Goal: Task Accomplishment & Management: Use online tool/utility

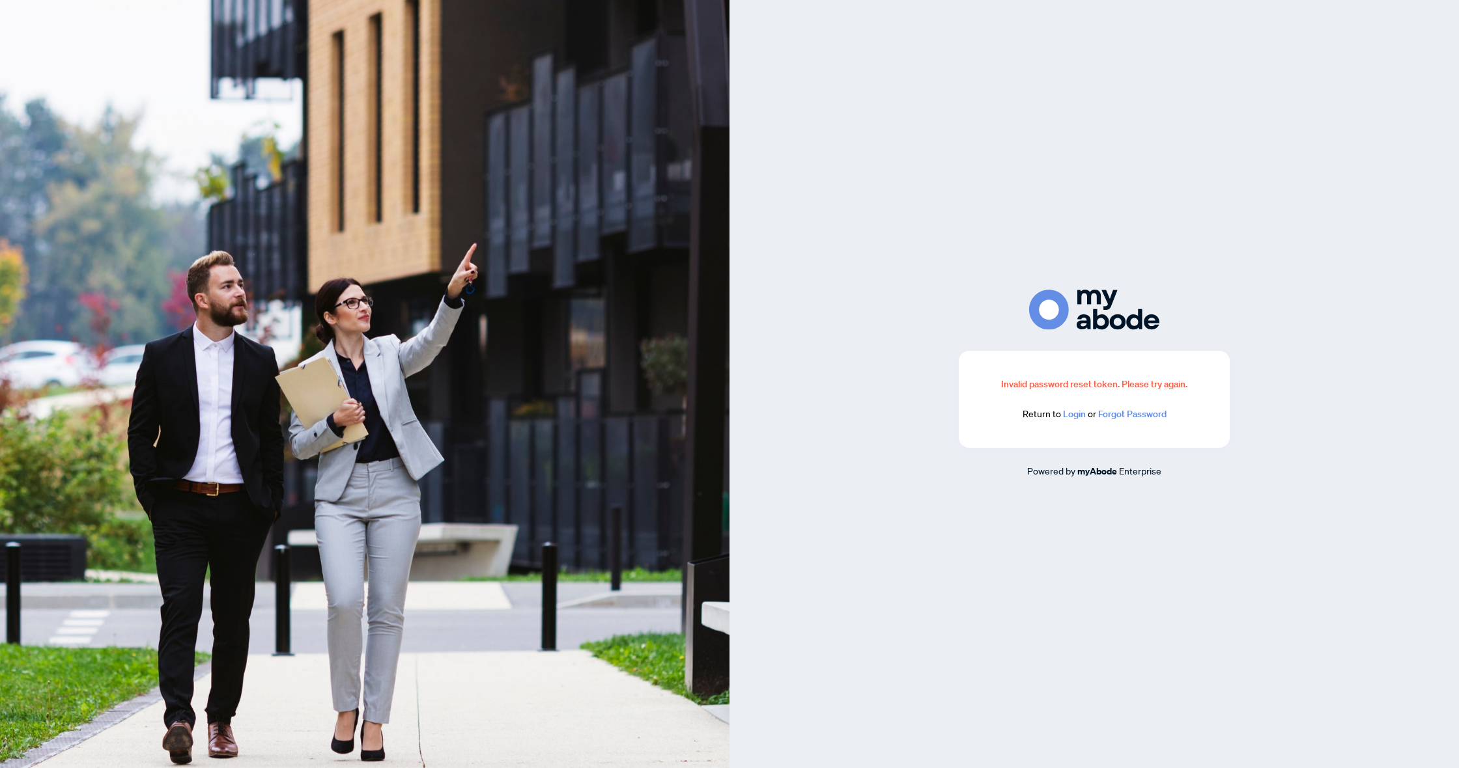
click at [1076, 414] on link "Login" at bounding box center [1074, 414] width 23 height 12
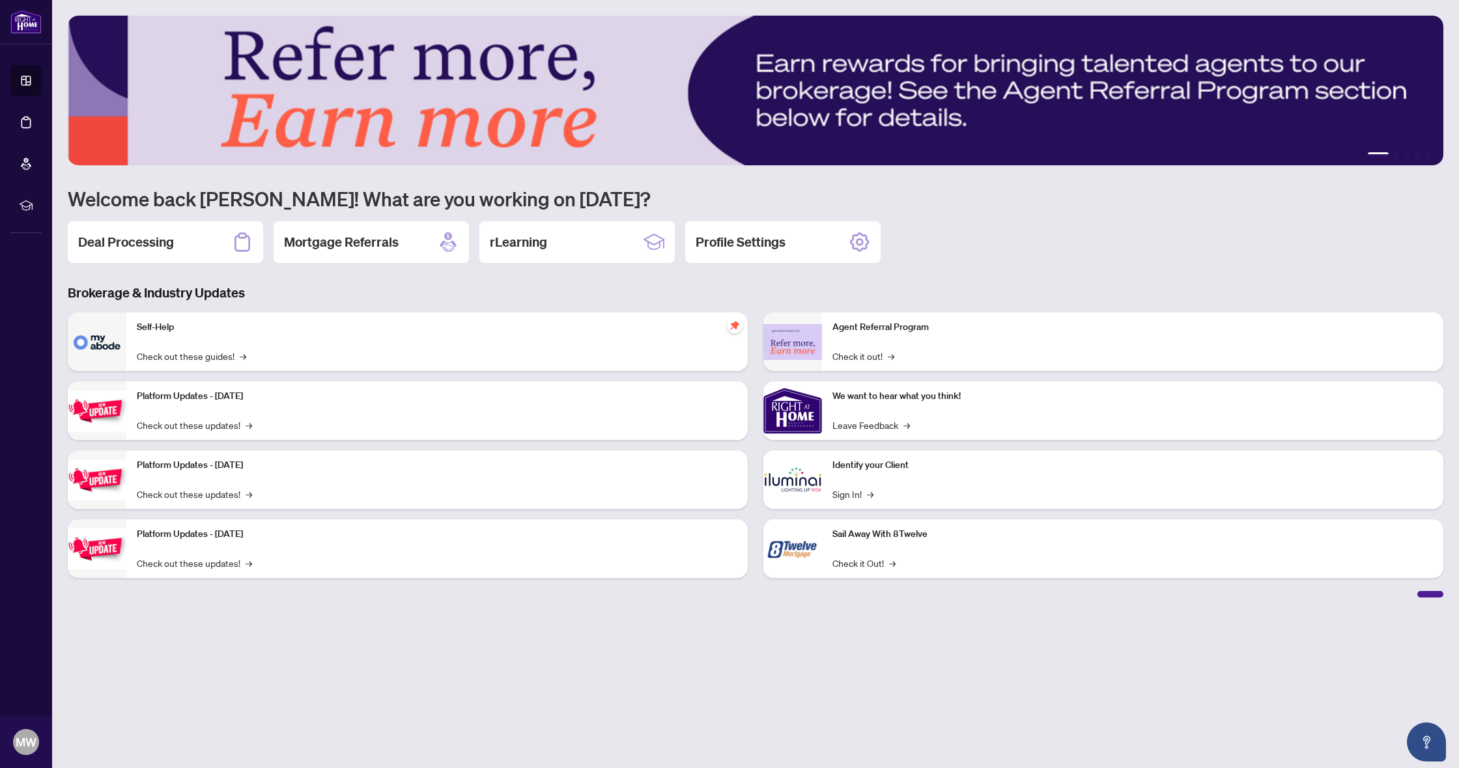
drag, startPoint x: 119, startPoint y: 246, endPoint x: 107, endPoint y: 341, distance: 95.8
click at [119, 246] on h2 "Deal Processing" at bounding box center [126, 242] width 96 height 18
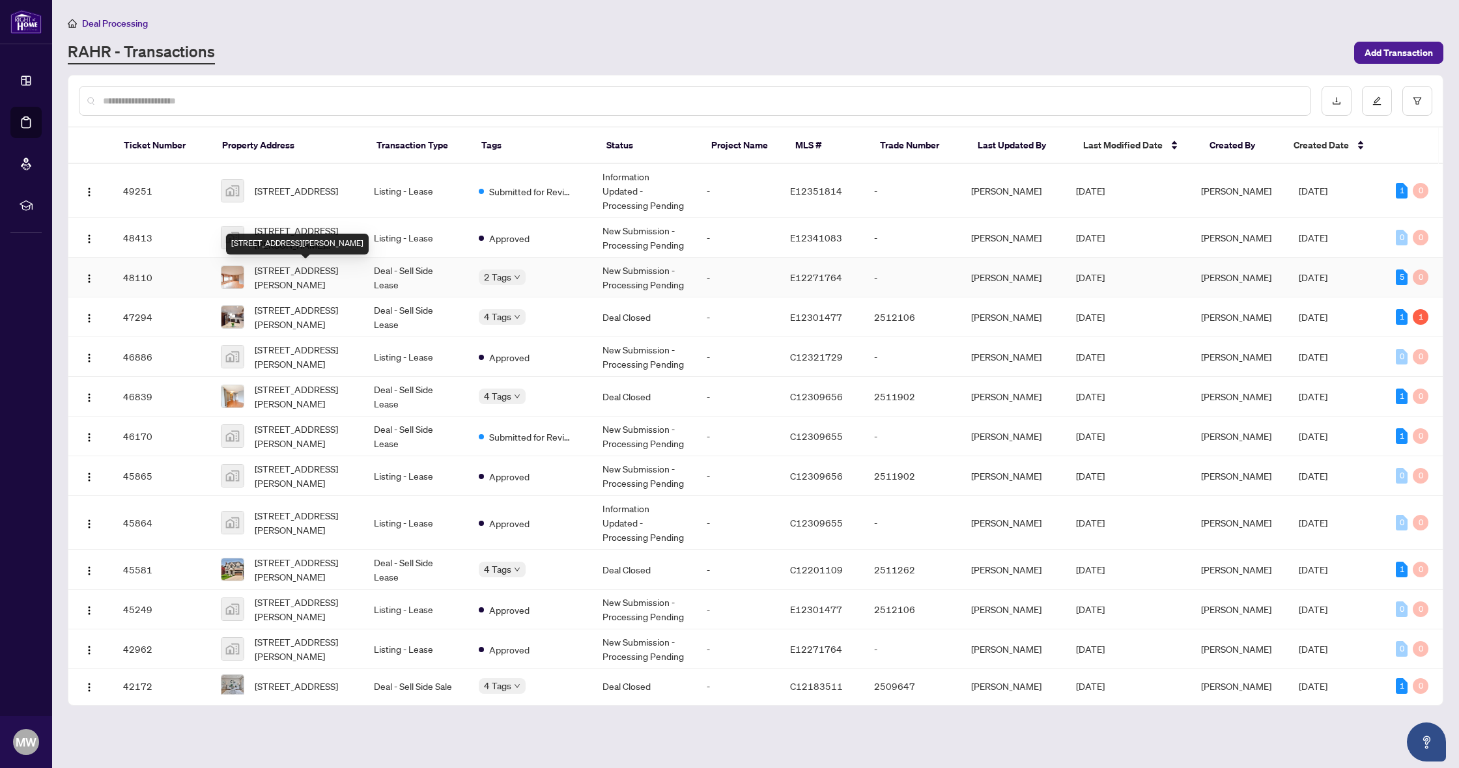
click at [325, 279] on span "[STREET_ADDRESS][PERSON_NAME]" at bounding box center [304, 277] width 98 height 29
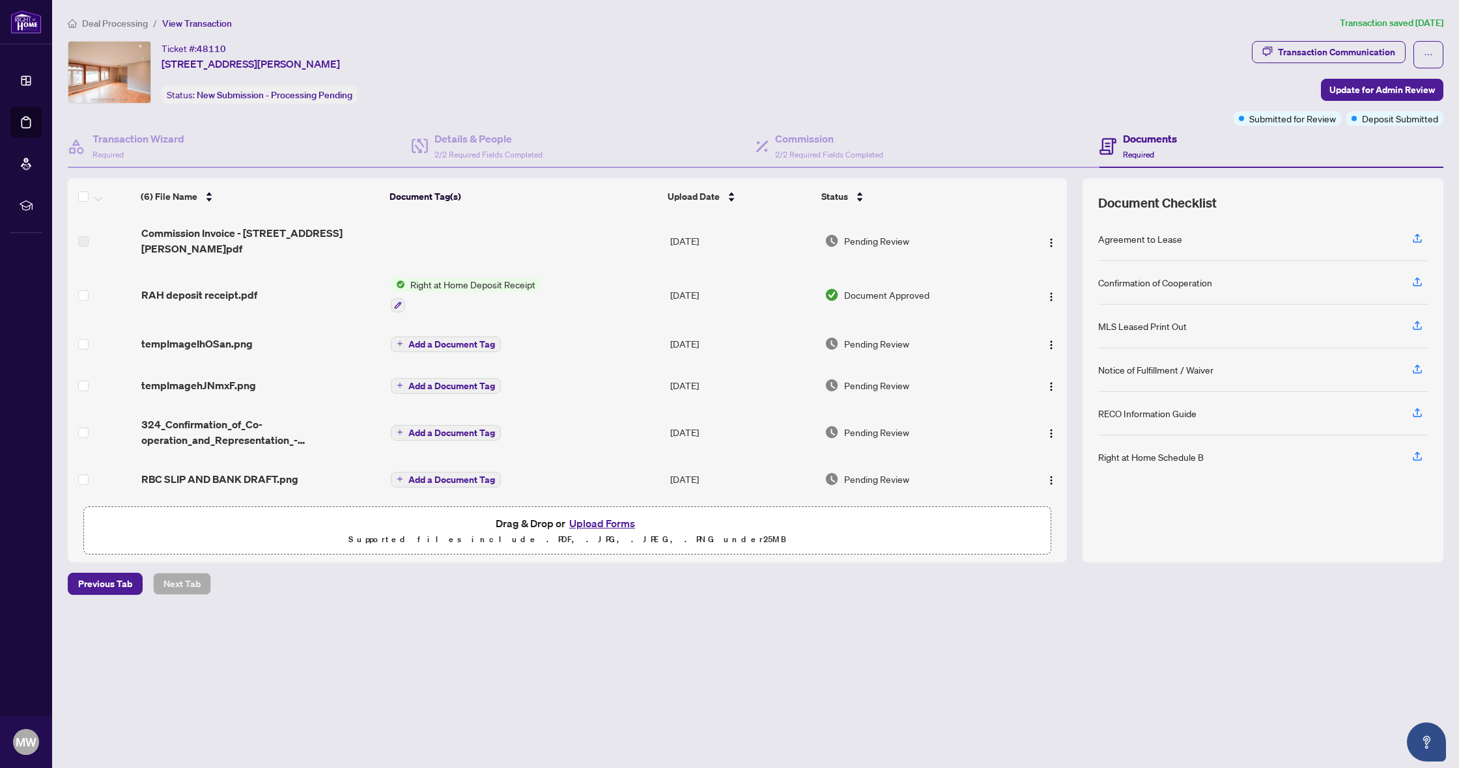
scroll to position [1, 0]
click at [169, 377] on span "tempImagehJNmxF.png" at bounding box center [198, 385] width 115 height 16
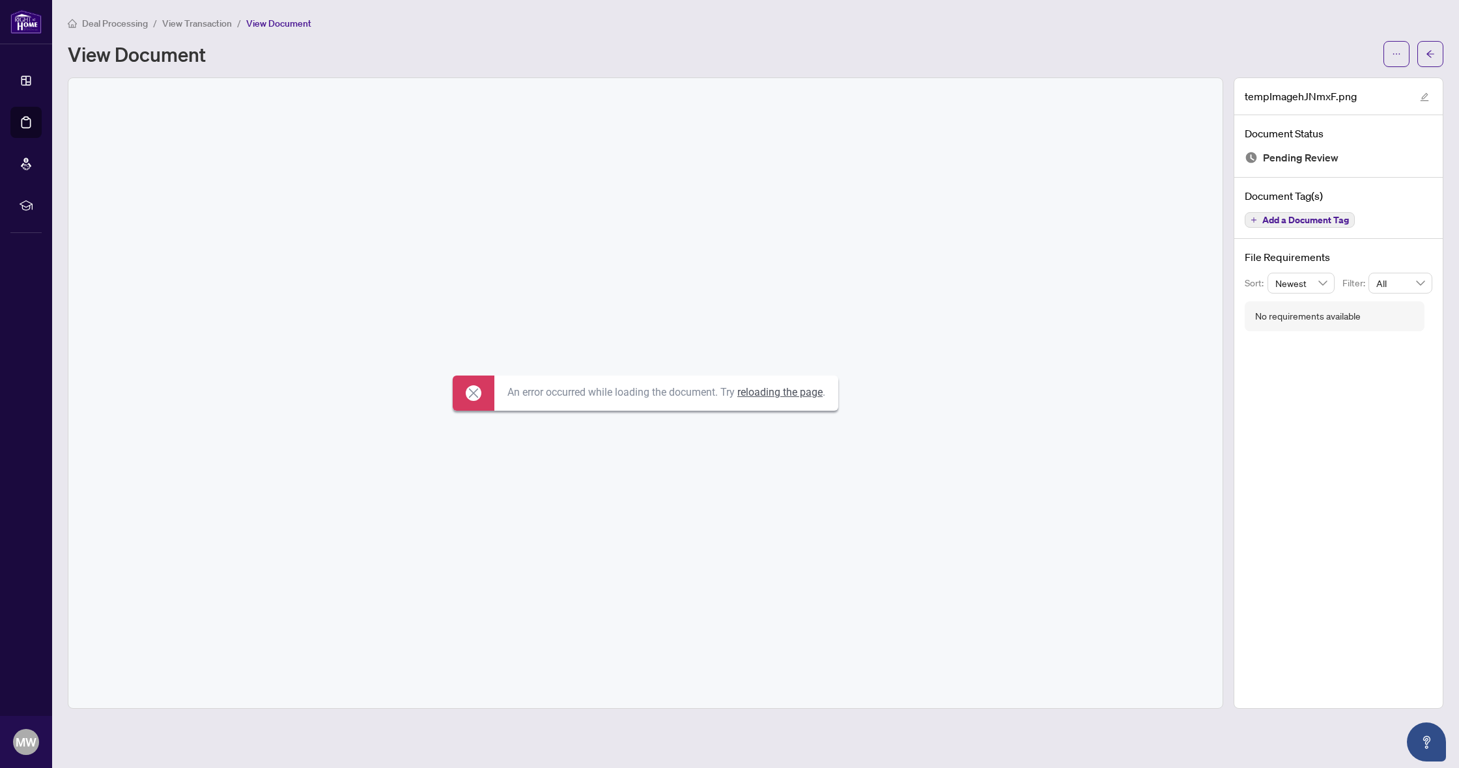
click at [774, 397] on link "reloading the page" at bounding box center [779, 392] width 85 height 12
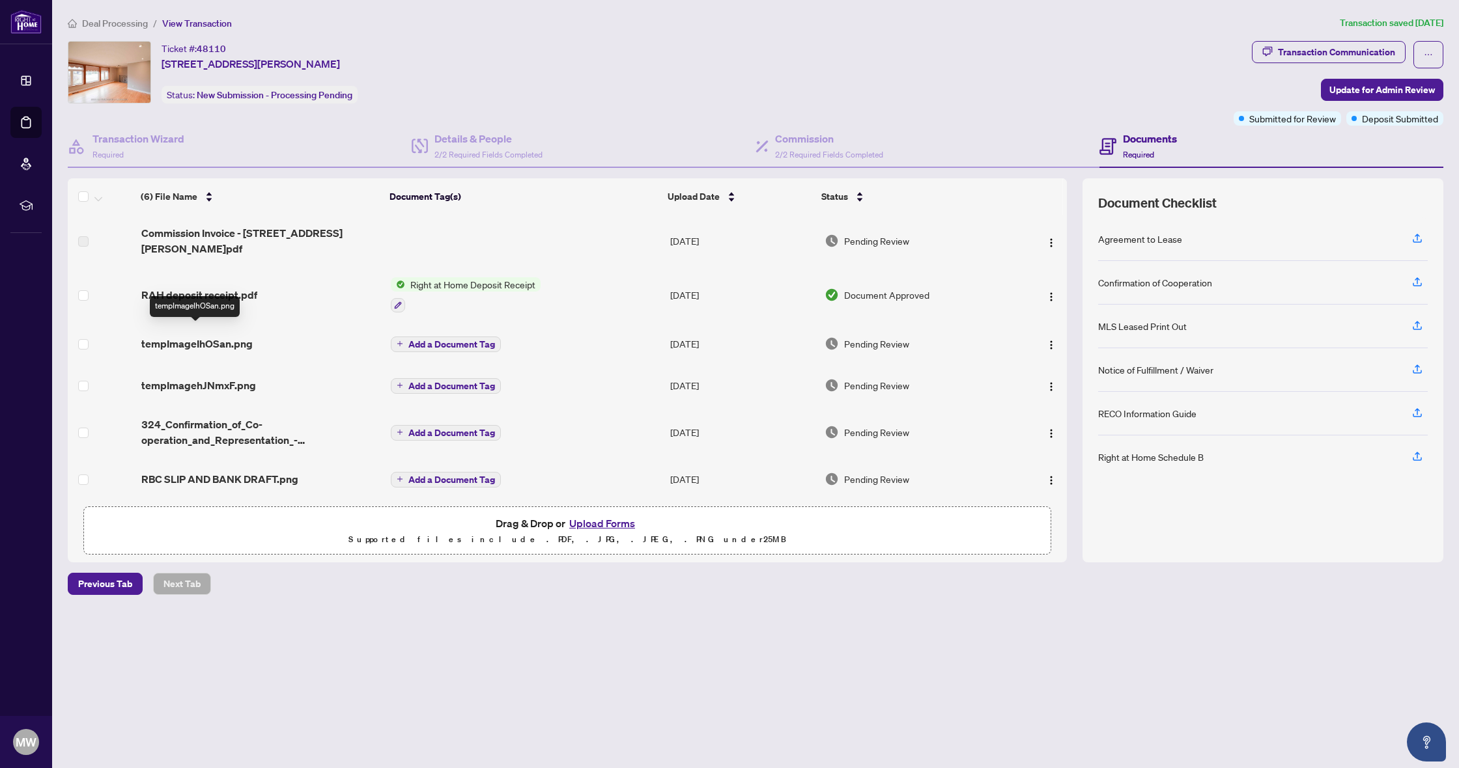
click at [212, 336] on span "tempImageIhOSan.png" at bounding box center [196, 344] width 111 height 16
click at [193, 419] on span "324_Confirmation_of_Co-operation_and_Representation_-_Tenant_Landlord_-_OREA.pdf" at bounding box center [260, 431] width 239 height 31
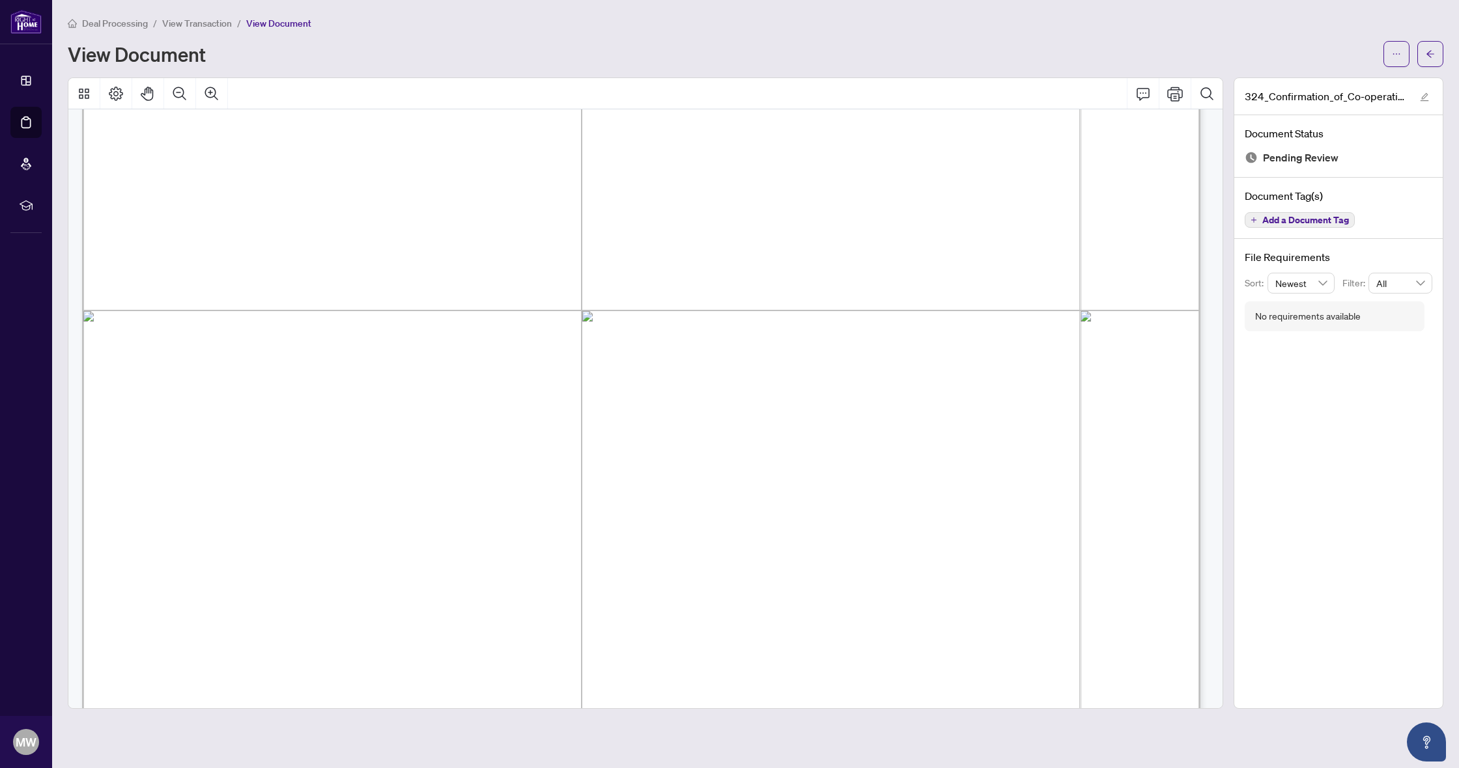
scroll to position [3281, 0]
